Goal: Information Seeking & Learning: Check status

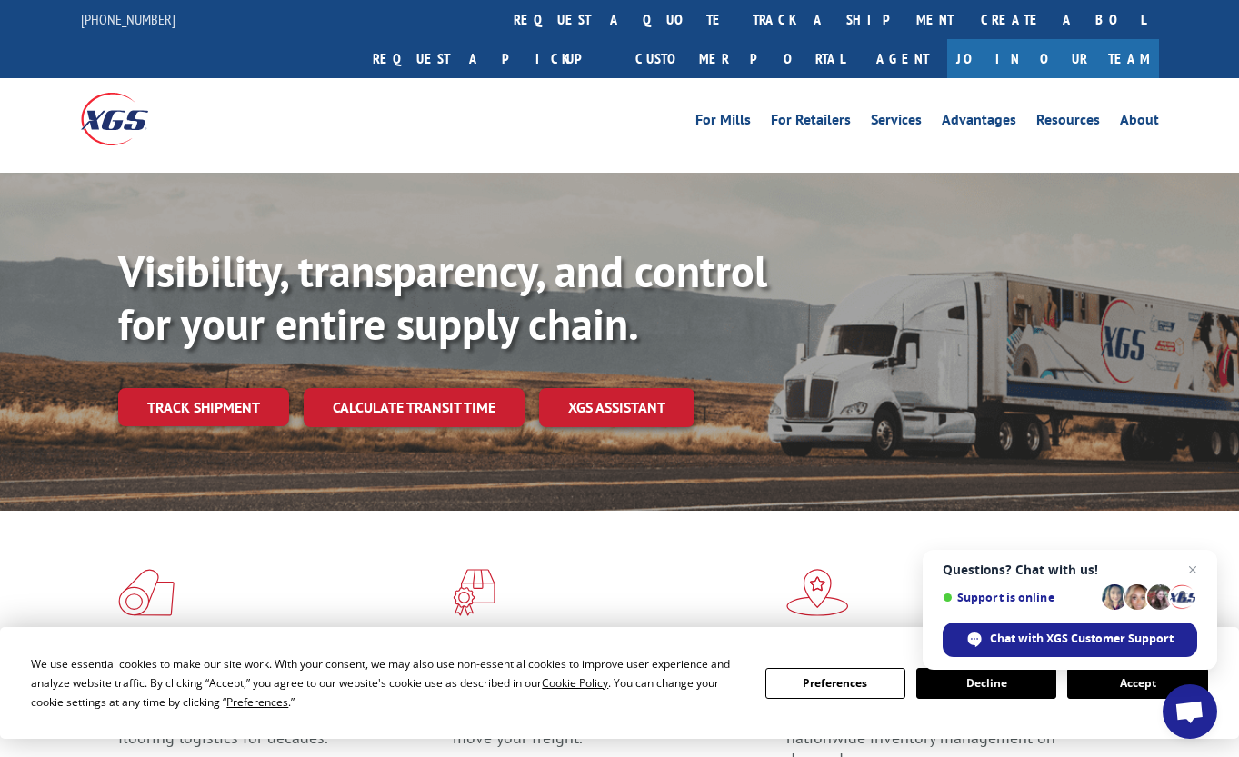
click at [1114, 690] on button "Accept" at bounding box center [1138, 683] width 140 height 31
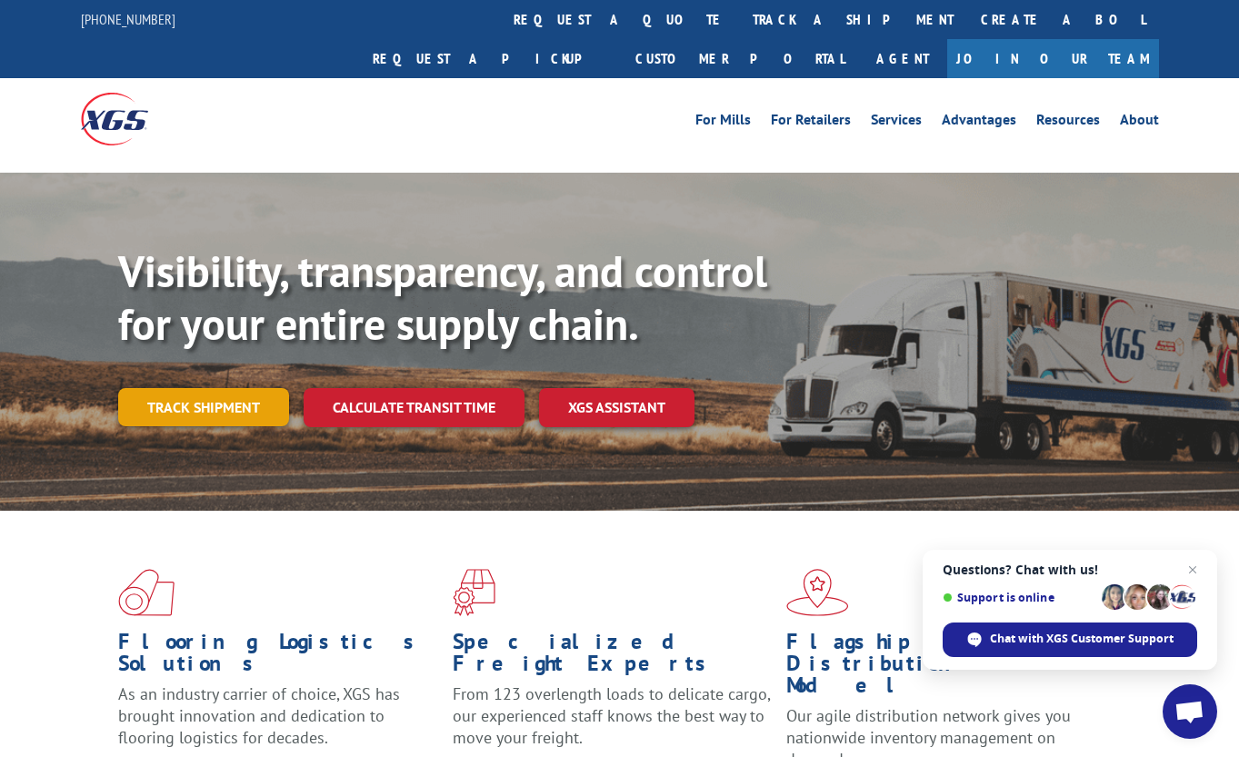
click at [194, 388] on link "Track shipment" at bounding box center [203, 407] width 171 height 38
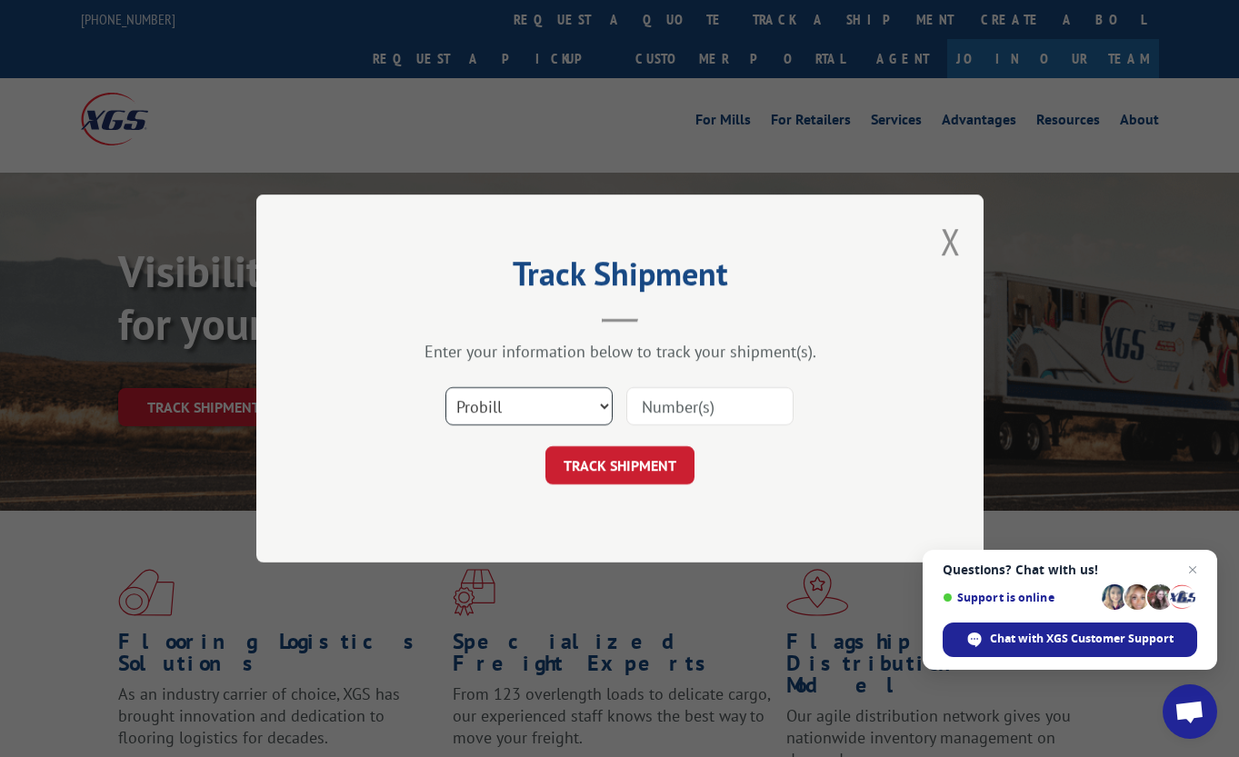
click at [583, 411] on select "Select category... Probill BOL PO" at bounding box center [529, 406] width 167 height 38
select select "bol"
click at [446, 387] on select "Select category... Probill BOL PO" at bounding box center [529, 406] width 167 height 38
click at [685, 406] on input at bounding box center [710, 406] width 167 height 38
paste input "461617"
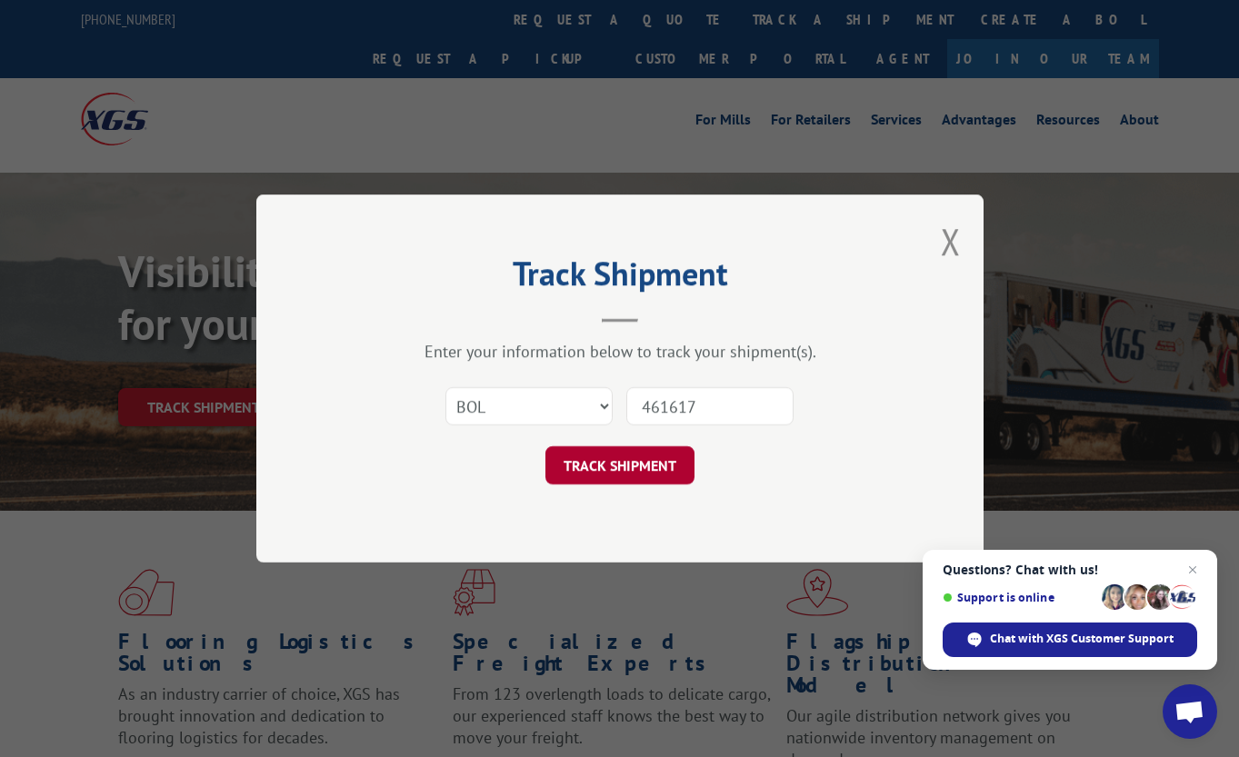
type input "461617"
click at [617, 467] on button "TRACK SHIPMENT" at bounding box center [620, 465] width 149 height 38
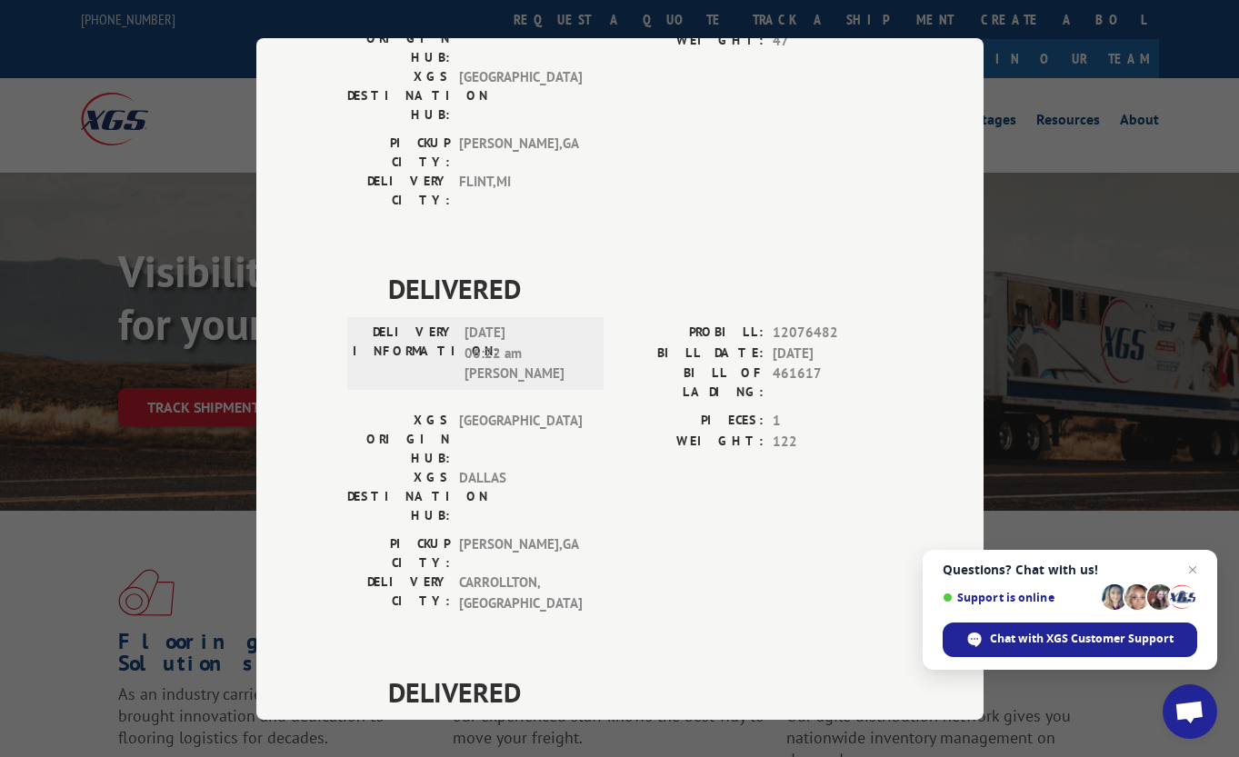
scroll to position [546, 0]
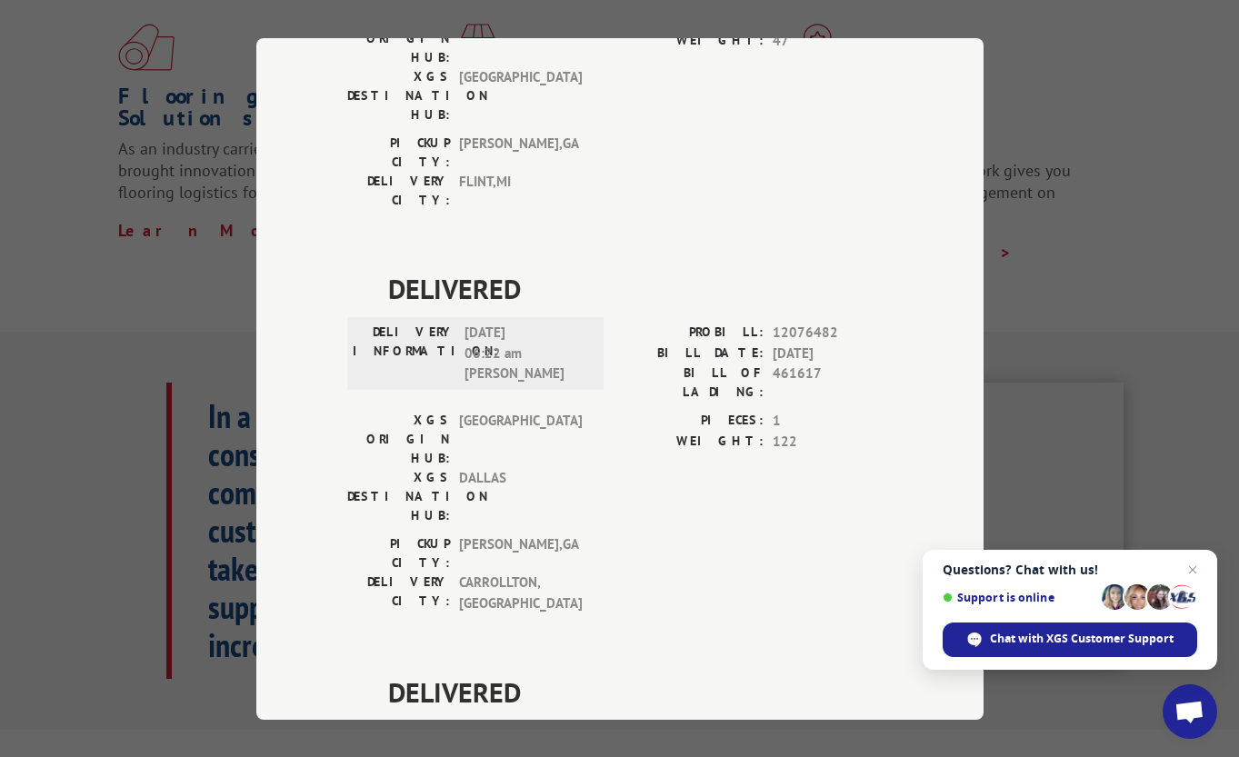
click at [949, 151] on div "Track Shipment DELIVERED DELIVERY INFORMATION: PROBILL: 9296260 BILL DATE: 08/2…" at bounding box center [619, 379] width 727 height 682
click at [965, 271] on div "Track Shipment DELIVERED DELIVERY INFORMATION: PROBILL: 9296260 BILL DATE: 08/2…" at bounding box center [619, 379] width 727 height 682
click at [1192, 571] on span "Close chat" at bounding box center [1193, 570] width 23 height 23
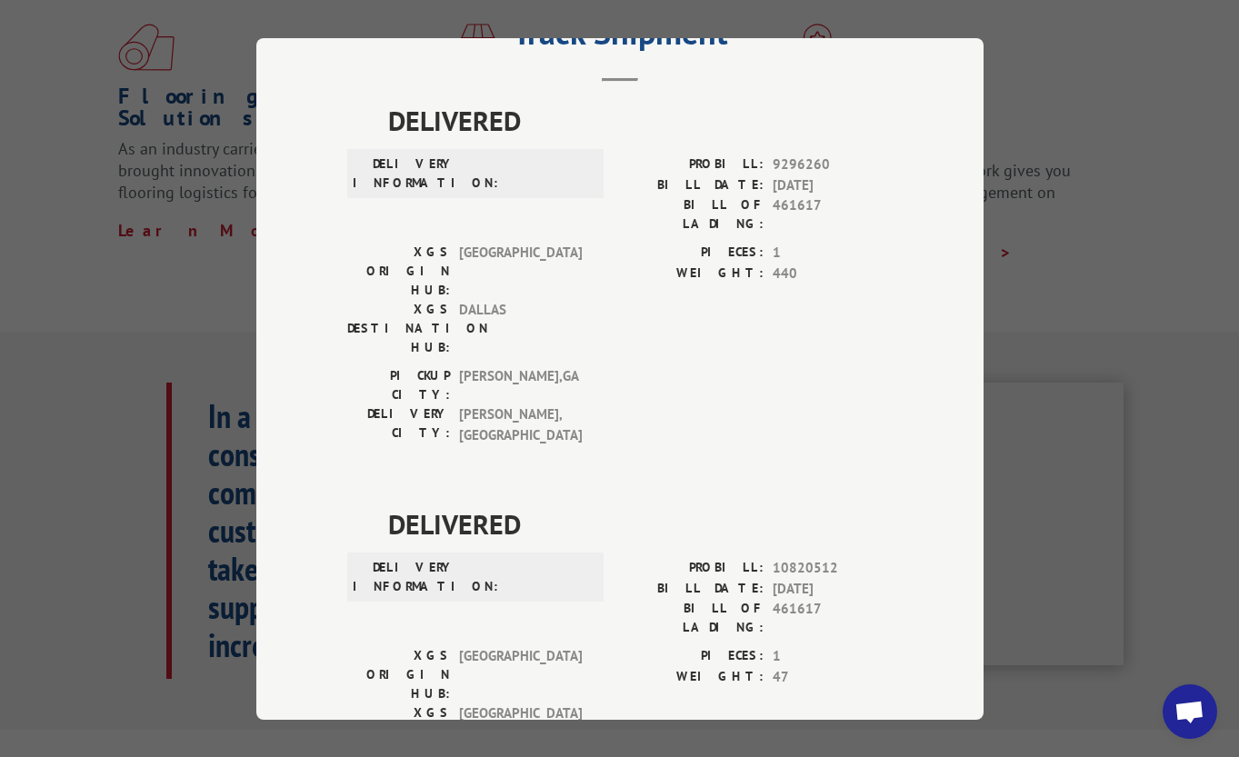
scroll to position [0, 0]
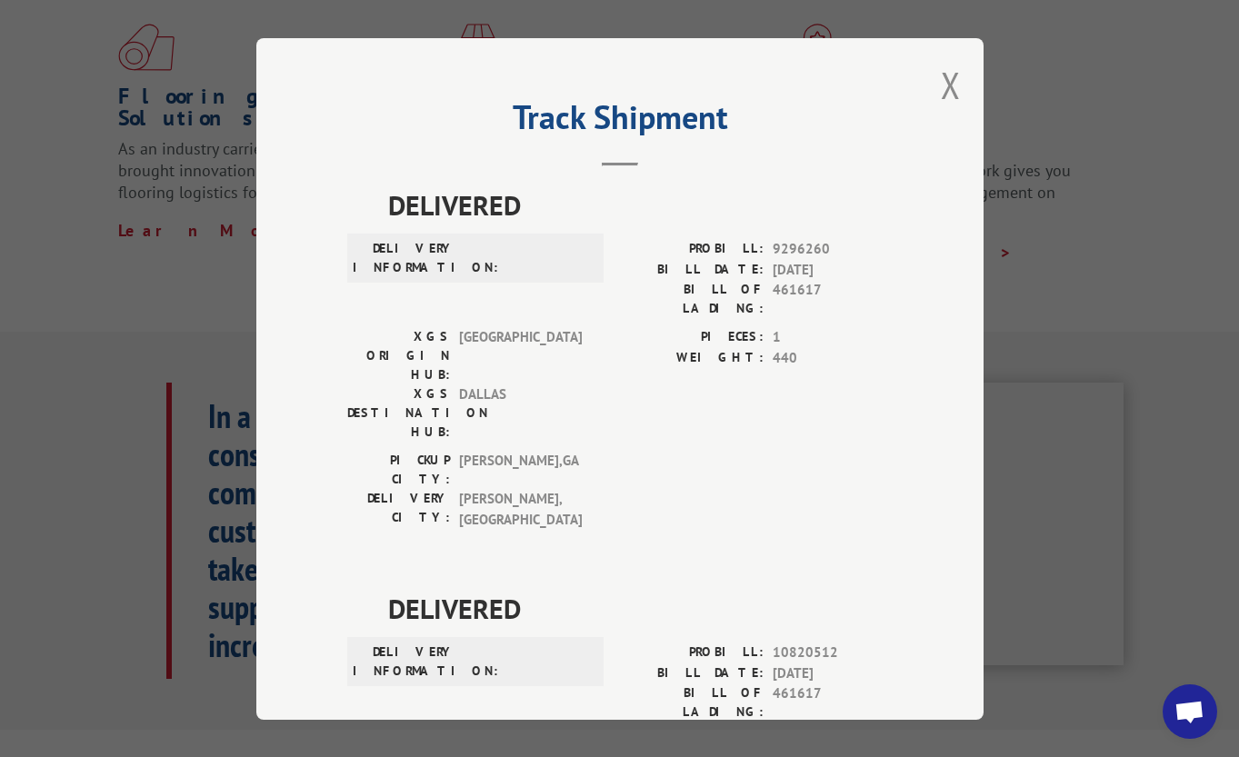
click at [954, 85] on div "Track Shipment DELIVERED DELIVERY INFORMATION: PROBILL: 9296260 BILL DATE: 08/2…" at bounding box center [619, 379] width 727 height 682
click at [57, 240] on div "Track Shipment DELIVERED DELIVERY INFORMATION: PROBILL: 9296260 BILL DATE: 08/2…" at bounding box center [619, 378] width 1239 height 757
click at [942, 89] on button "Close modal" at bounding box center [951, 85] width 20 height 48
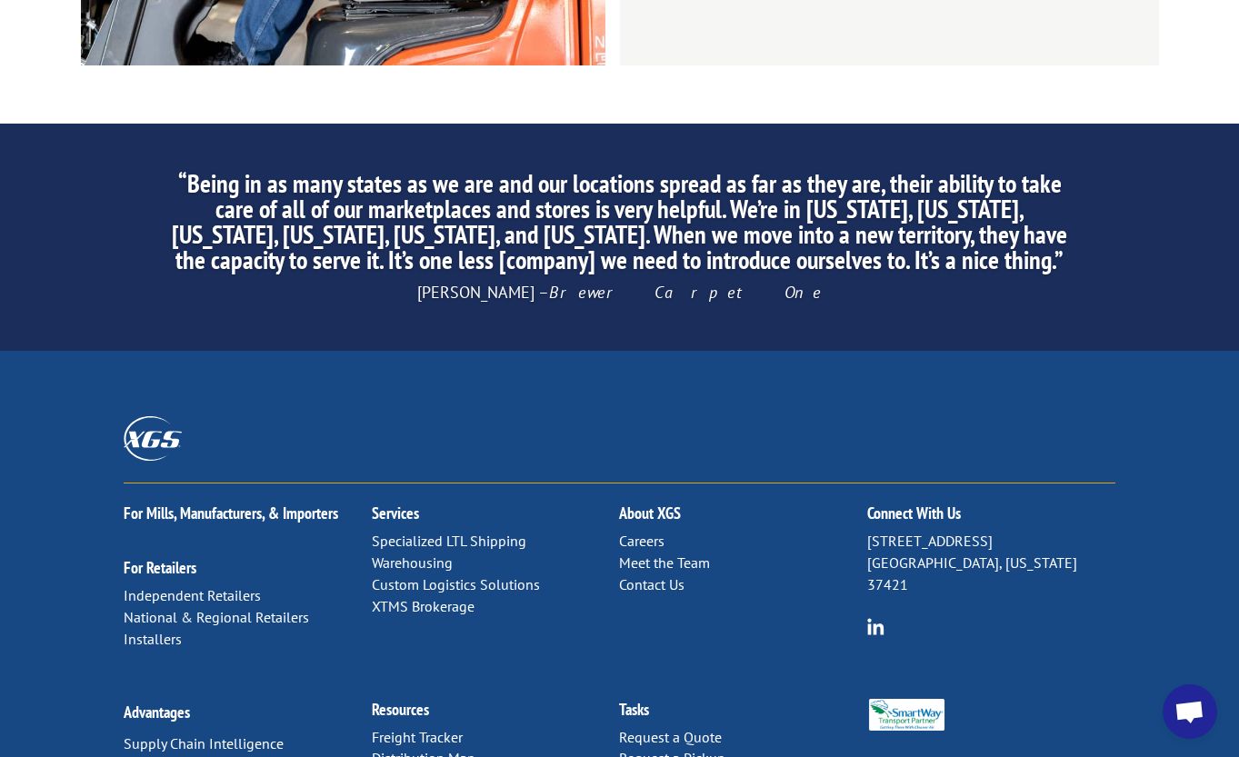
scroll to position [2834, 0]
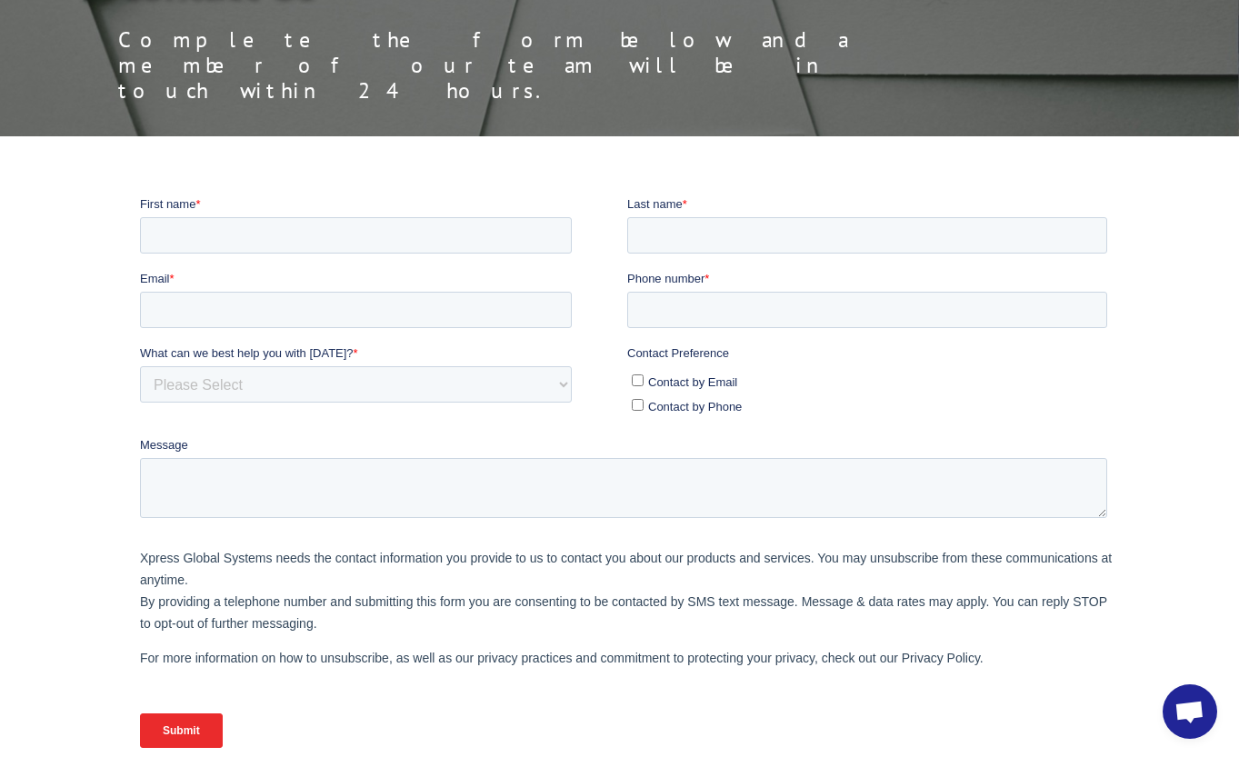
scroll to position [364, 0]
